Goal: Task Accomplishment & Management: Manage account settings

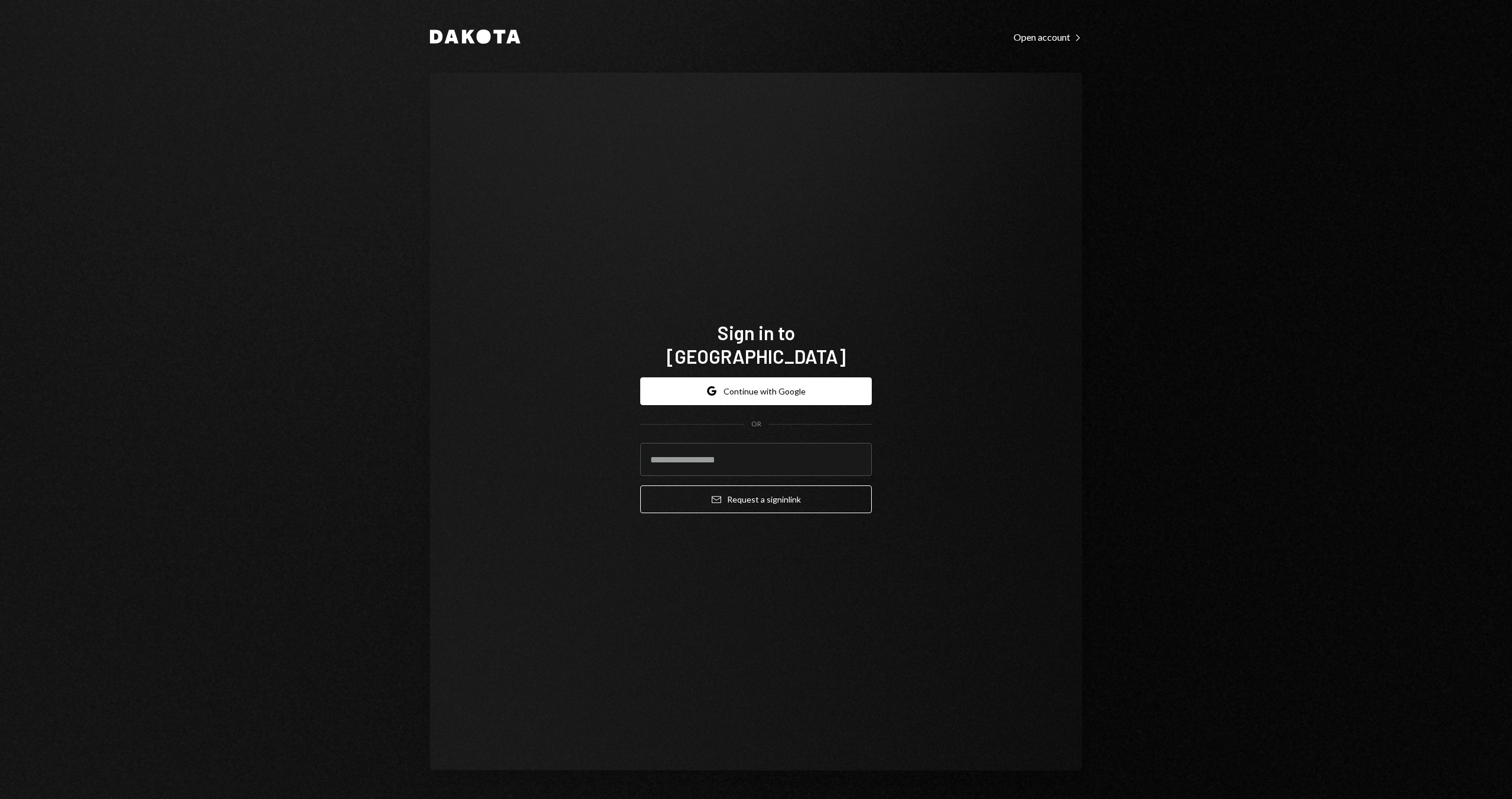
click at [821, 393] on form "Google Continue with Google OR Email Request a sign in link" at bounding box center [755, 445] width 231 height 136
click at [821, 393] on button "Google Continue with Google" at bounding box center [755, 391] width 231 height 28
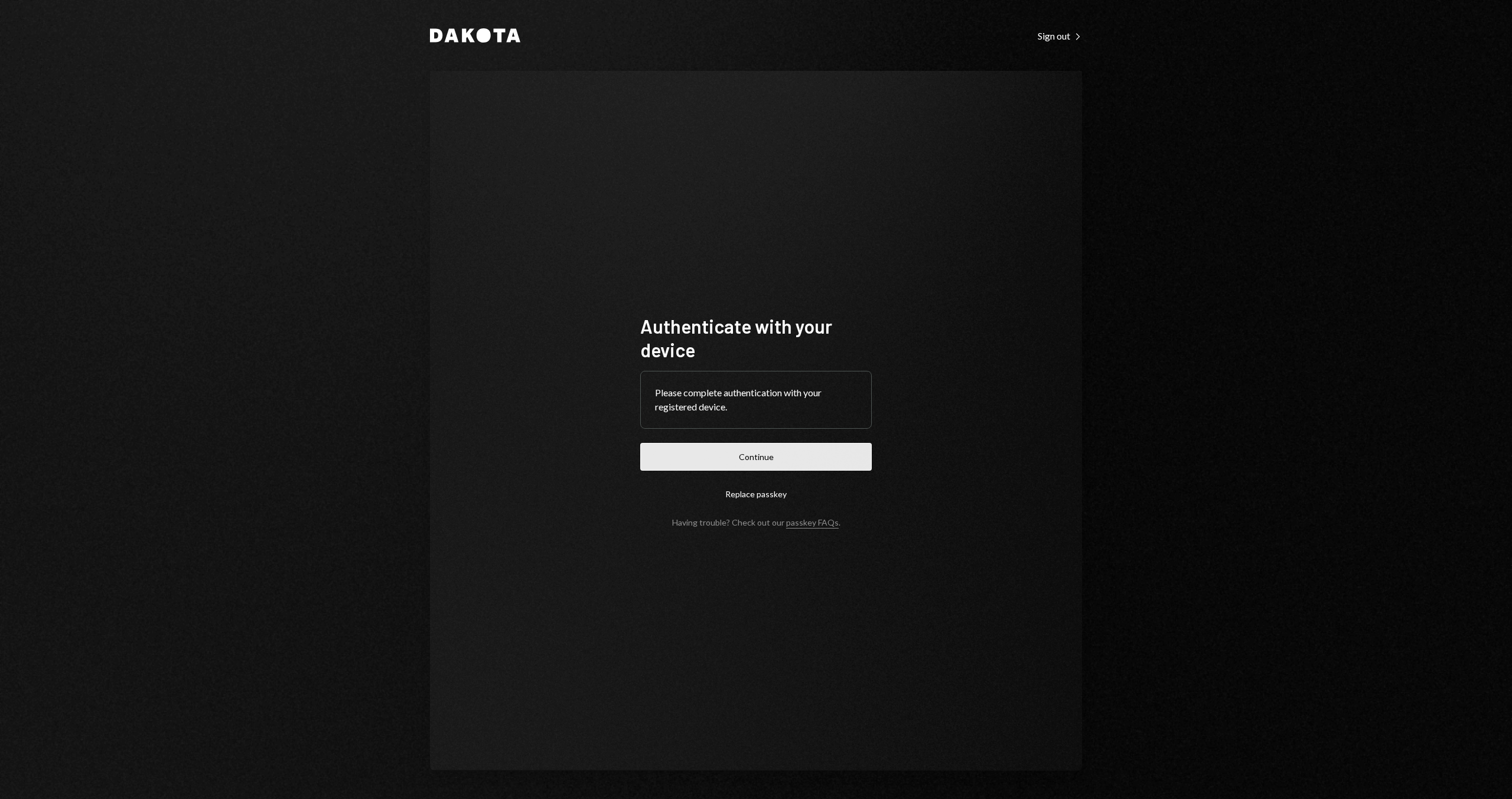
click at [684, 447] on button "Continue" at bounding box center [755, 457] width 231 height 28
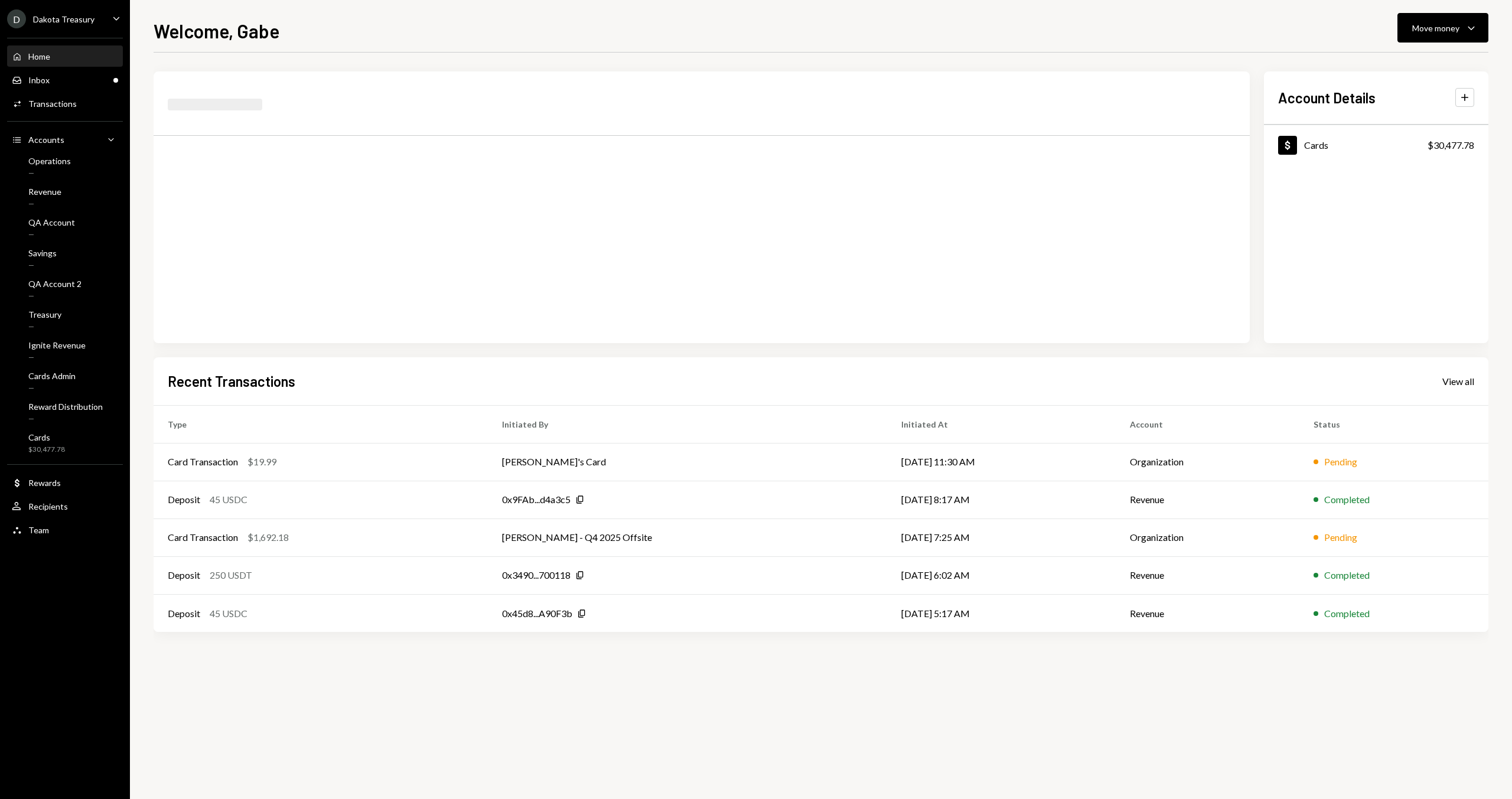
click at [179, 28] on h1 "Welcome, Gabe" at bounding box center [217, 31] width 126 height 24
click at [85, 80] on div "Inbox Inbox" at bounding box center [65, 81] width 106 height 11
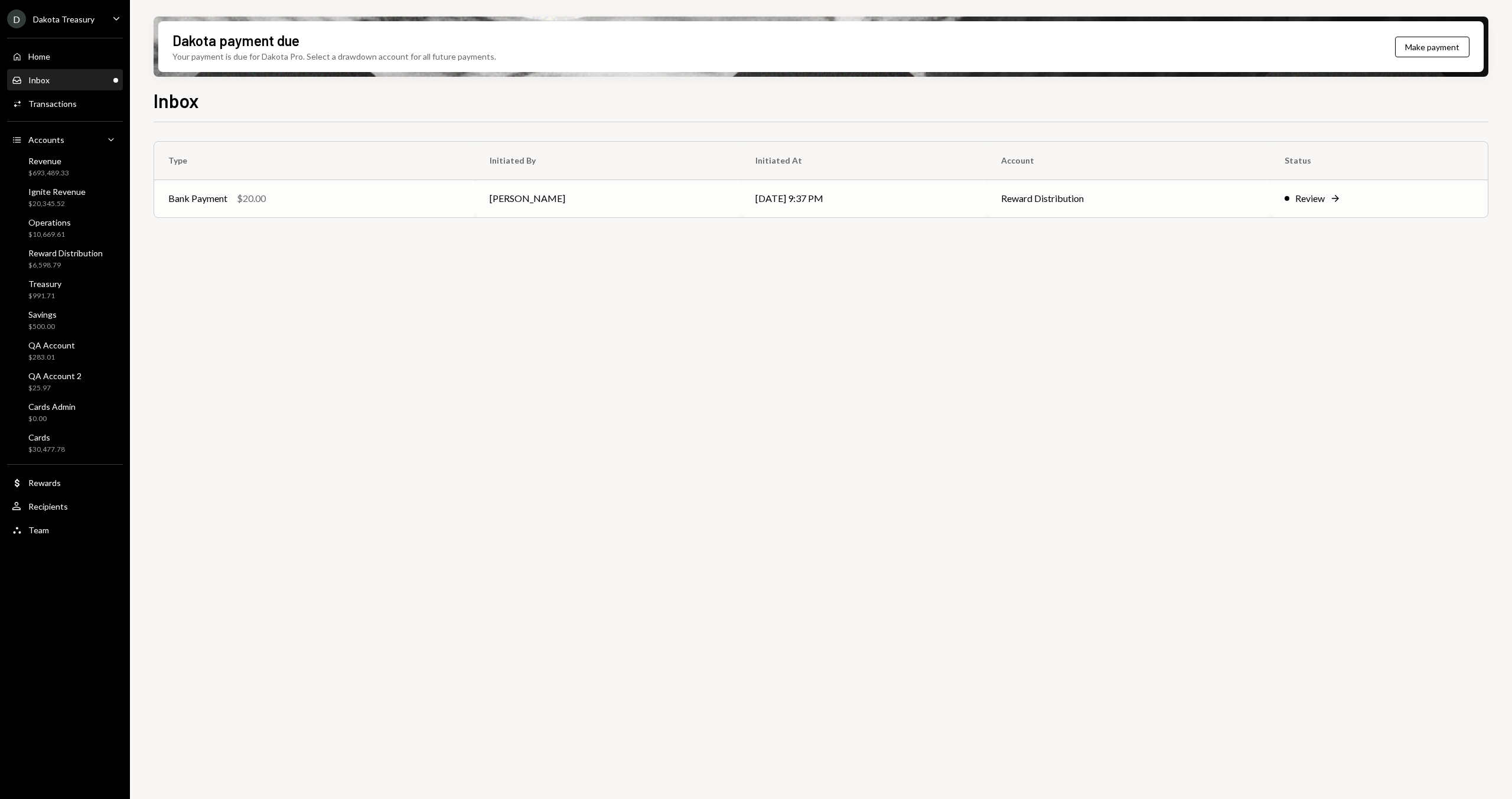
click at [338, 202] on div "Bank Payment $20.00" at bounding box center [315, 198] width 293 height 14
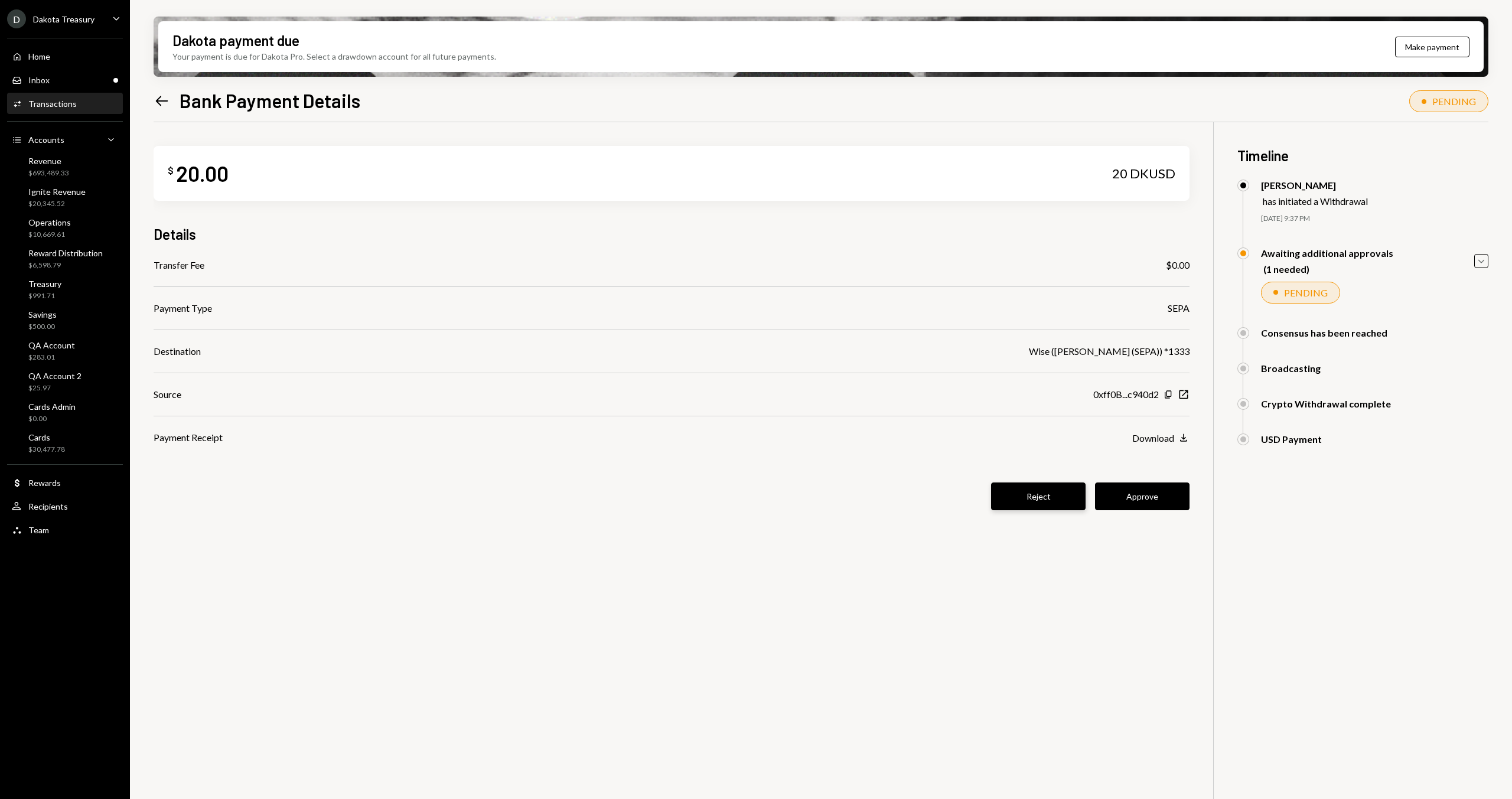
click at [1024, 490] on button "Reject" at bounding box center [1038, 496] width 95 height 28
click at [393, 265] on div "Transfer Fee $0.00" at bounding box center [671, 265] width 1036 height 14
click at [146, 93] on div "Dakota payment due Your payment is due for Dakota Pro. Select a drawdown accoun…" at bounding box center [821, 399] width 1382 height 799
click at [158, 99] on icon "Left Arrow" at bounding box center [162, 102] width 17 height 17
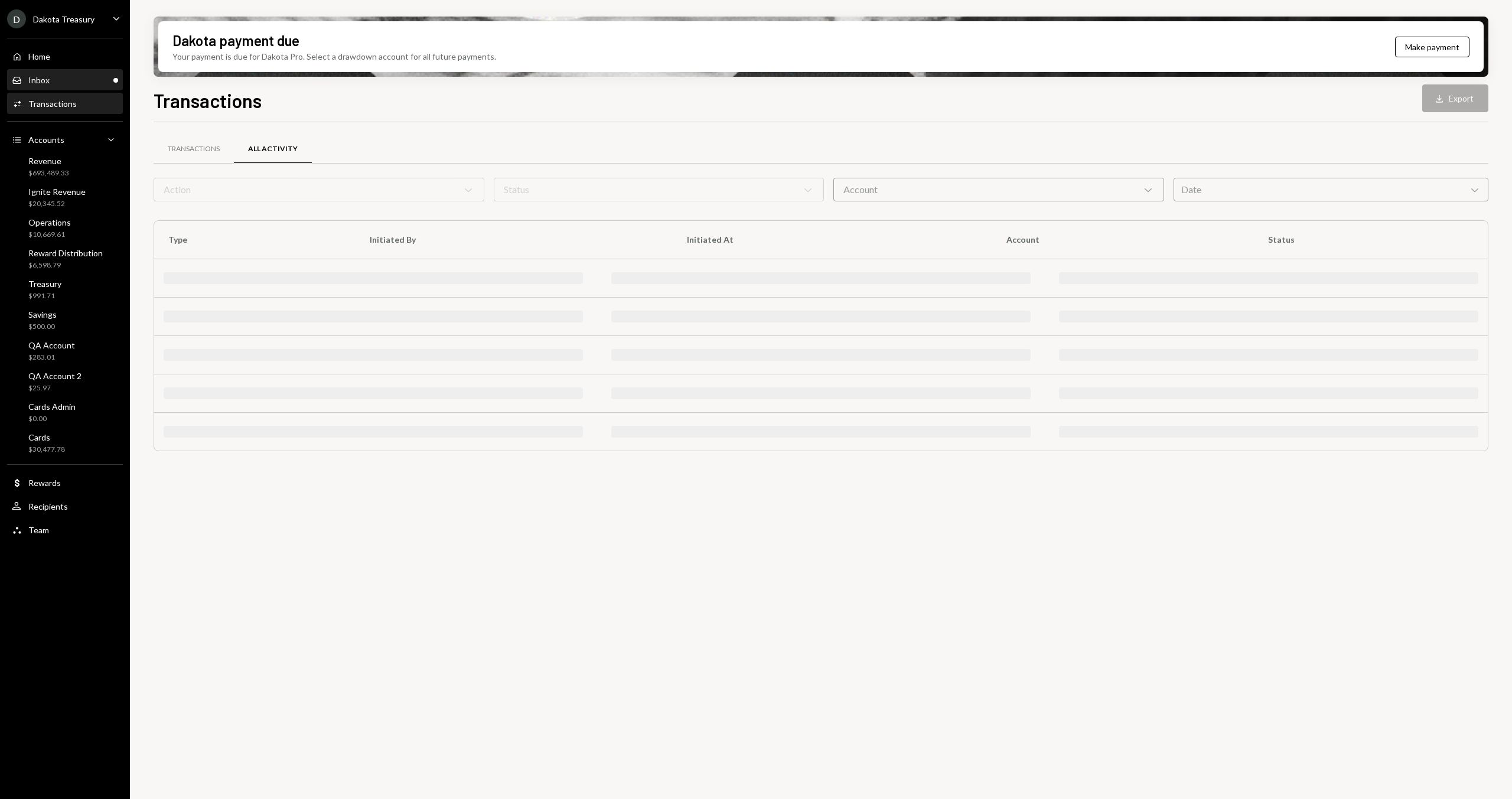
click at [68, 80] on div "Inbox Inbox" at bounding box center [65, 81] width 106 height 11
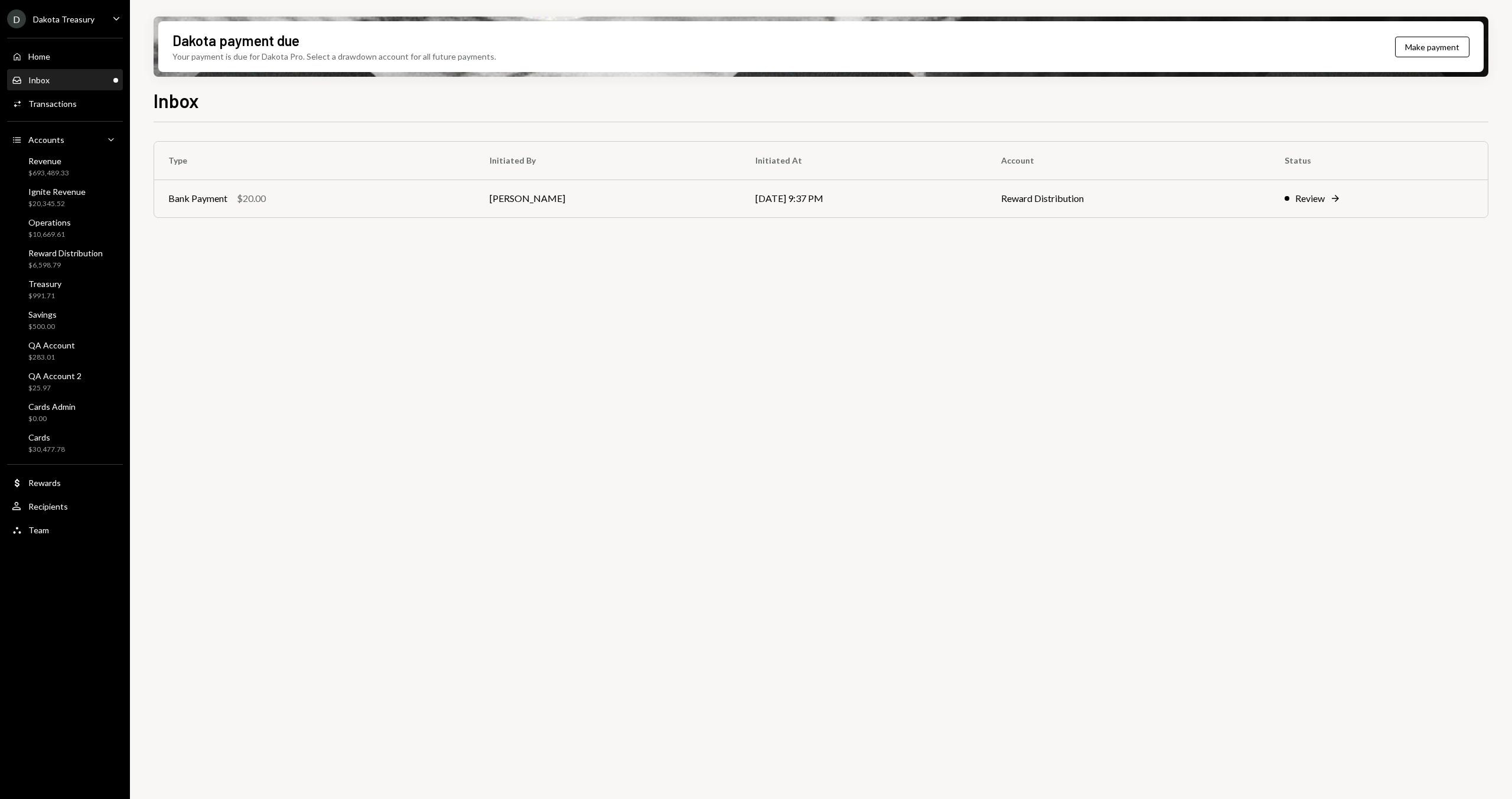
click at [505, 355] on div "Type Initiated By Initiated At Account Status Bank Payment $20.00 [PERSON_NAME]…" at bounding box center [821, 468] width 1335 height 691
click at [254, 260] on div "Type Initiated By Initiated At Account Status Bank Payment $20.00 [PERSON_NAME]…" at bounding box center [821, 468] width 1335 height 691
click at [332, 305] on div "Type Initiated By Initiated At Account Status Bank Payment $20.00 [PERSON_NAME]…" at bounding box center [821, 468] width 1335 height 691
click at [195, 276] on div "Type Initiated By Initiated At Account Status Bank Payment $20.00 [PERSON_NAME]…" at bounding box center [821, 468] width 1335 height 691
click at [189, 258] on div "Type Initiated By Initiated At Account Status Bank Payment $20.00 [PERSON_NAME]…" at bounding box center [821, 468] width 1335 height 691
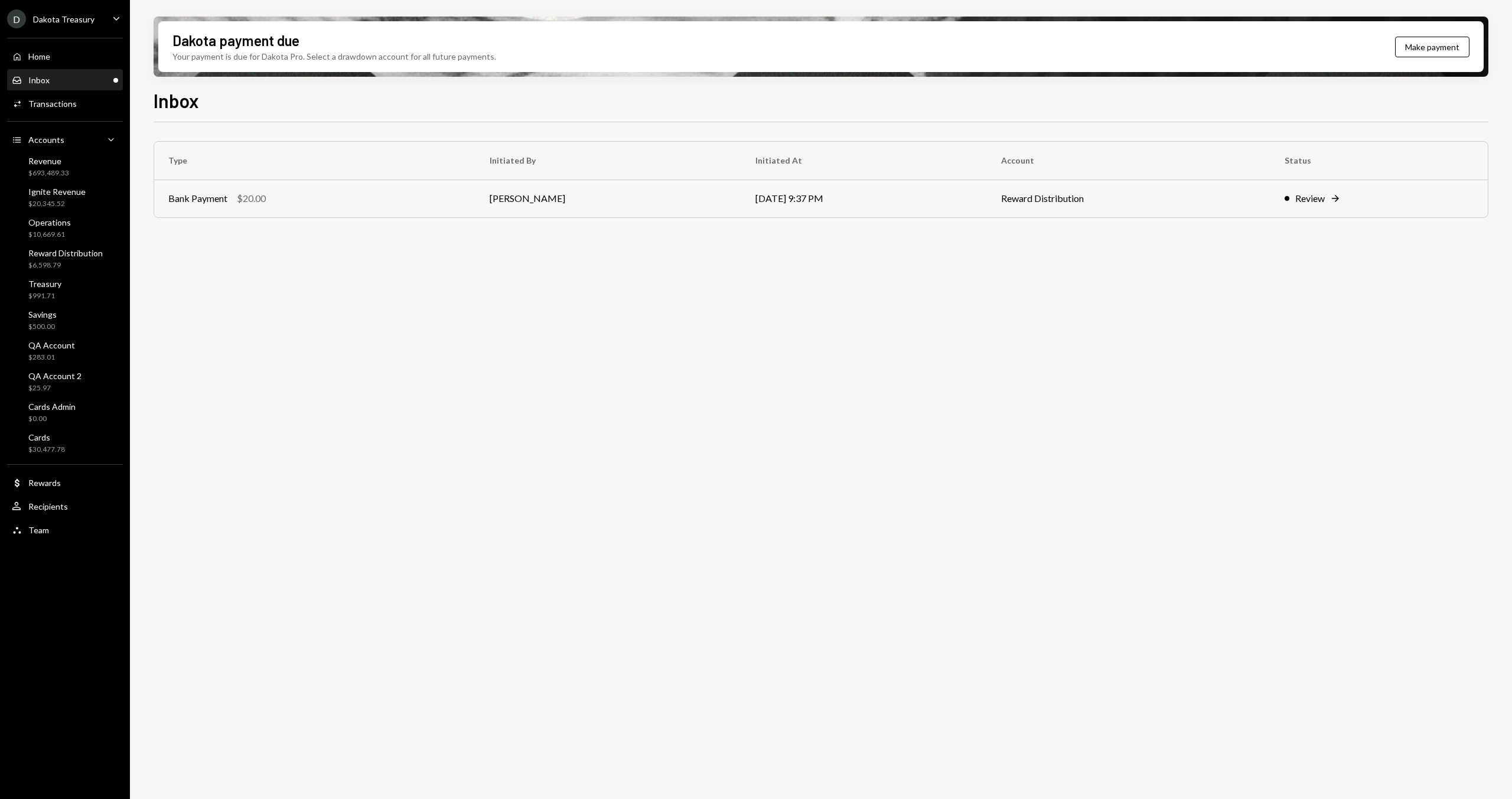
click at [190, 255] on div "Type Initiated By Initiated At Account Status Bank Payment $20.00 [PERSON_NAME]…" at bounding box center [821, 468] width 1335 height 691
click at [171, 248] on div "Type Initiated By Initiated At Account Status Bank Payment $20.00 [PERSON_NAME]…" at bounding box center [821, 468] width 1335 height 691
click at [187, 247] on div "Type Initiated By Initiated At Account Status Bank Payment $20.00 [PERSON_NAME]…" at bounding box center [821, 468] width 1335 height 691
click at [175, 275] on div "Type Initiated By Initiated At Account Status Bank Payment $20.00 [PERSON_NAME]…" at bounding box center [821, 468] width 1335 height 691
